Goal: Find specific page/section: Find specific page/section

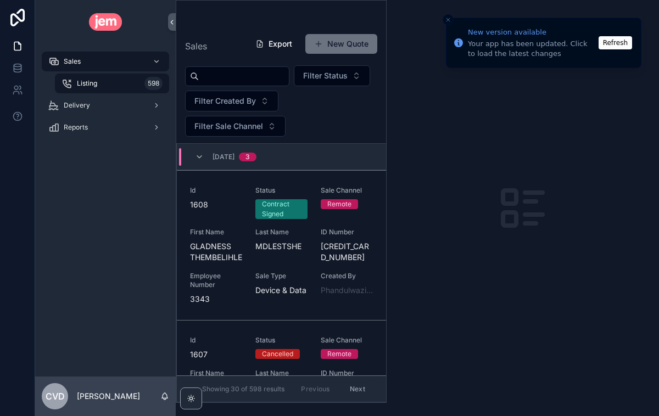
click at [614, 43] on button "Refresh" at bounding box center [614, 42] width 33 height 13
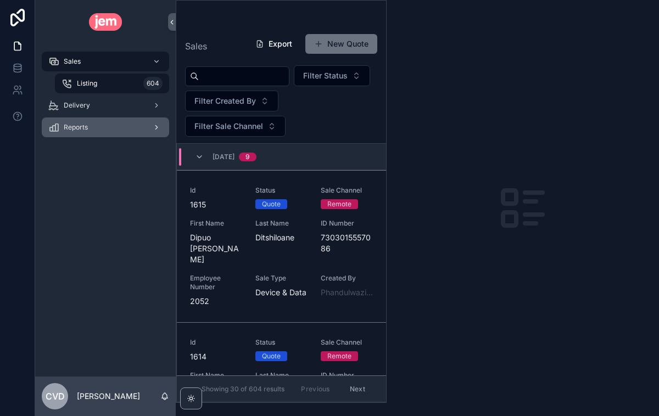
click at [100, 122] on div "Reports" at bounding box center [105, 128] width 114 height 18
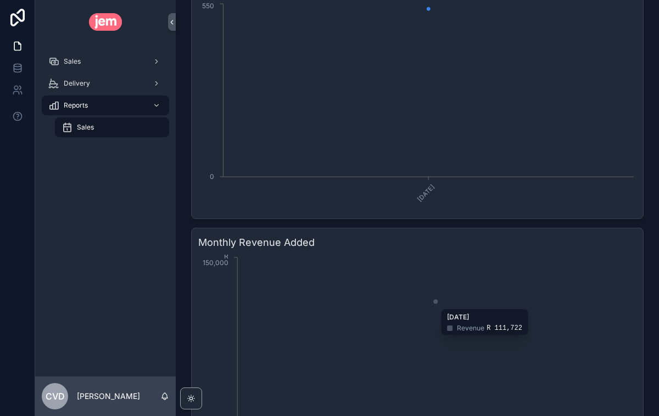
scroll to position [60, 0]
